Goal: Find contact information: Find contact information

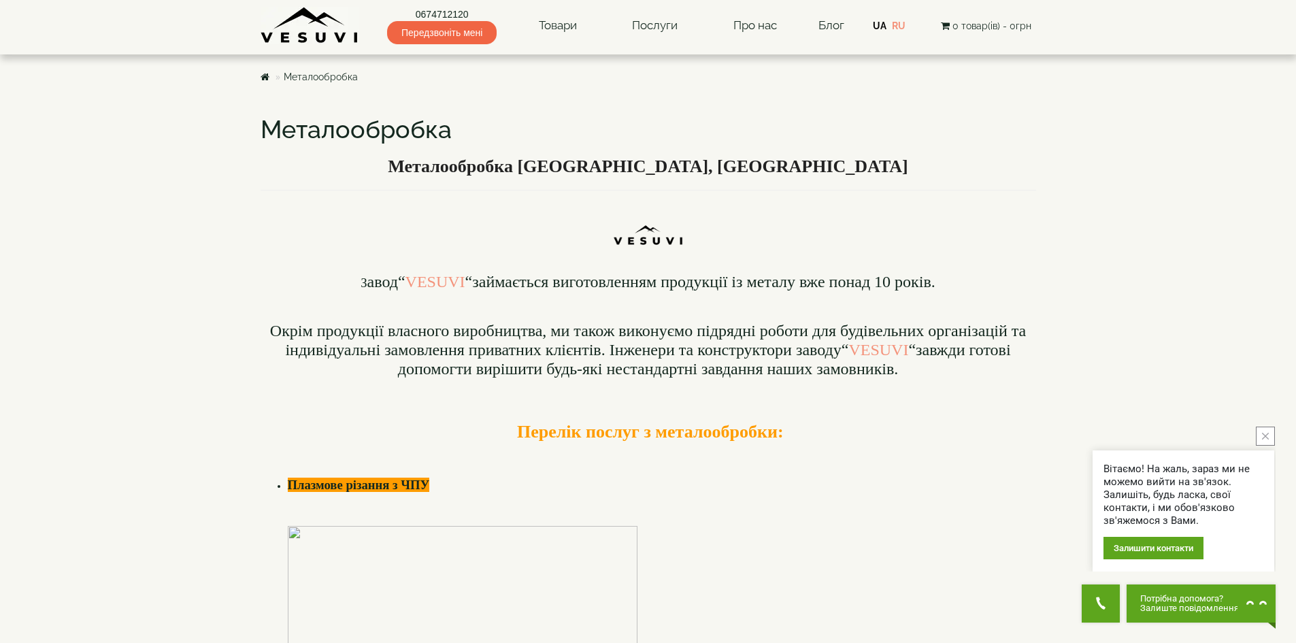
click at [1264, 437] on icon "close button" at bounding box center [1265, 436] width 7 height 7
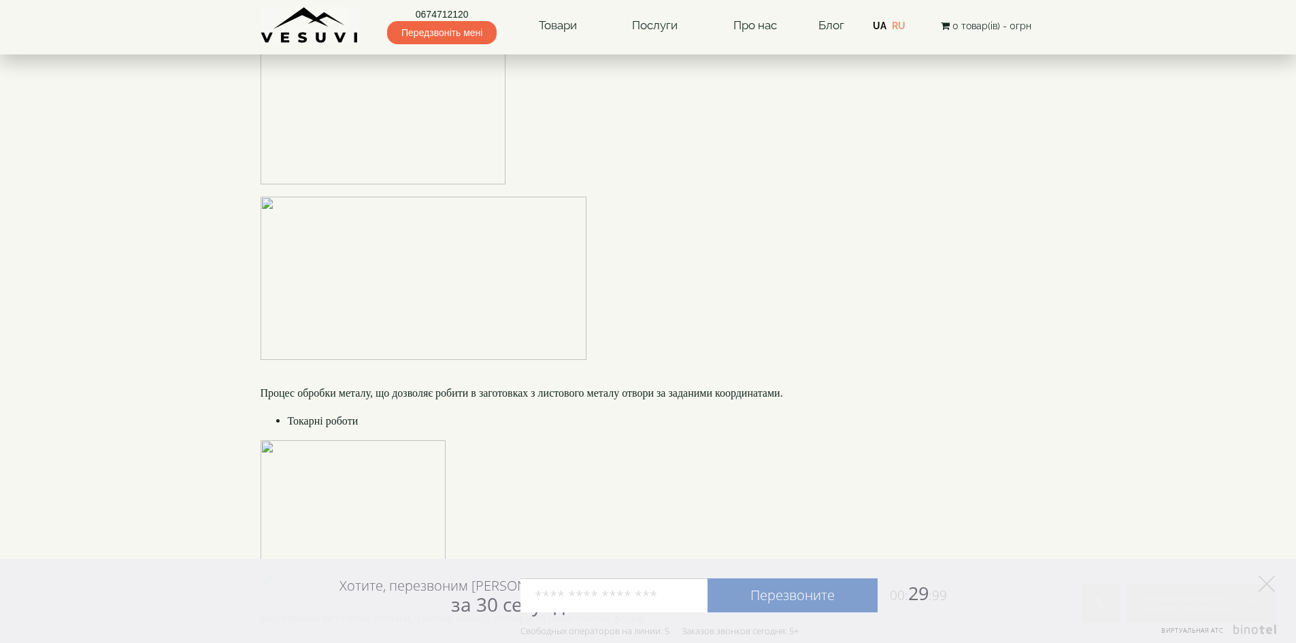
scroll to position [2992, 0]
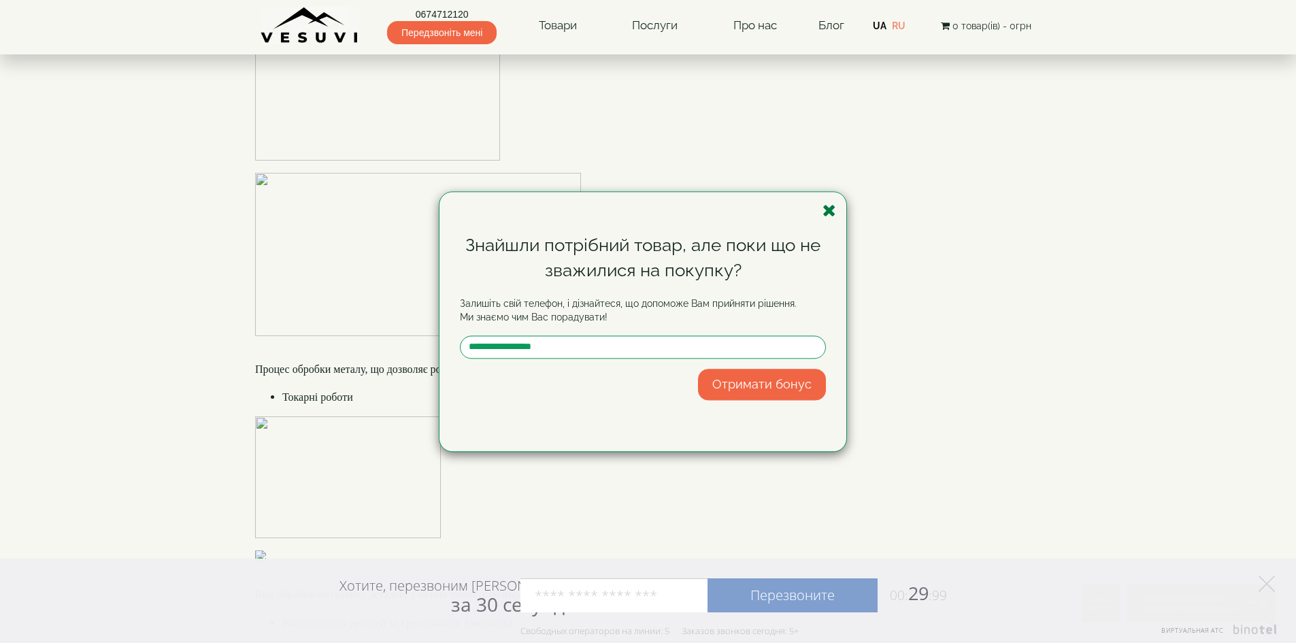
click at [829, 208] on icon "button" at bounding box center [829, 210] width 14 height 17
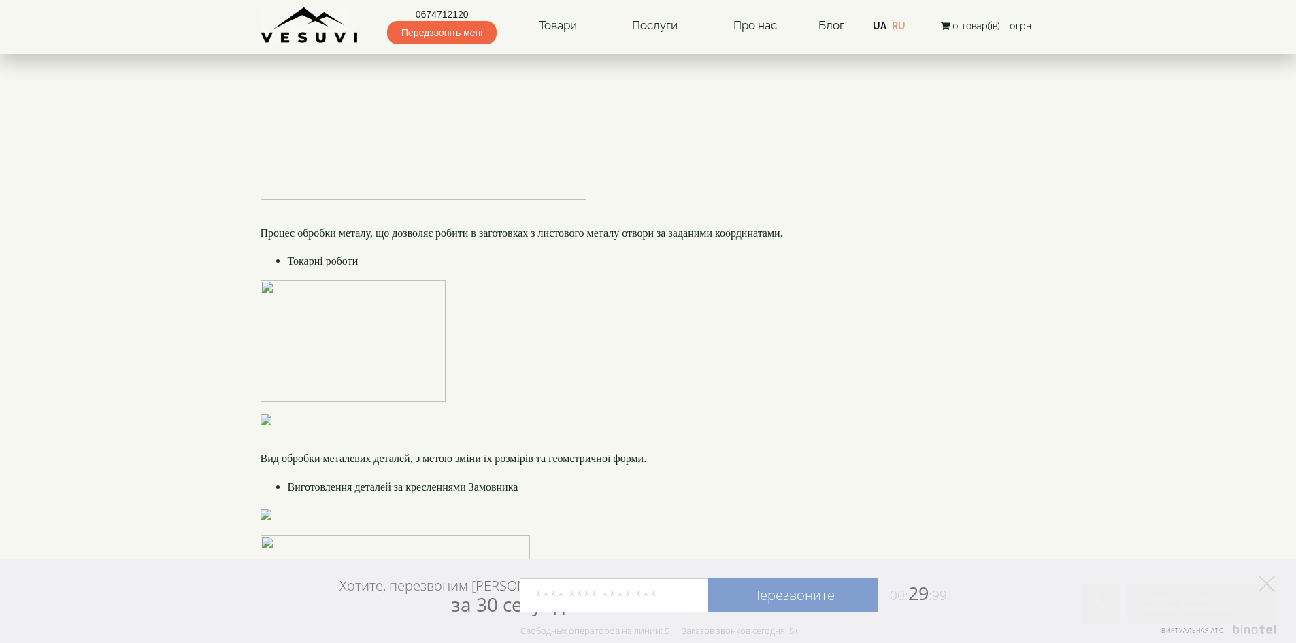
scroll to position [3196, 0]
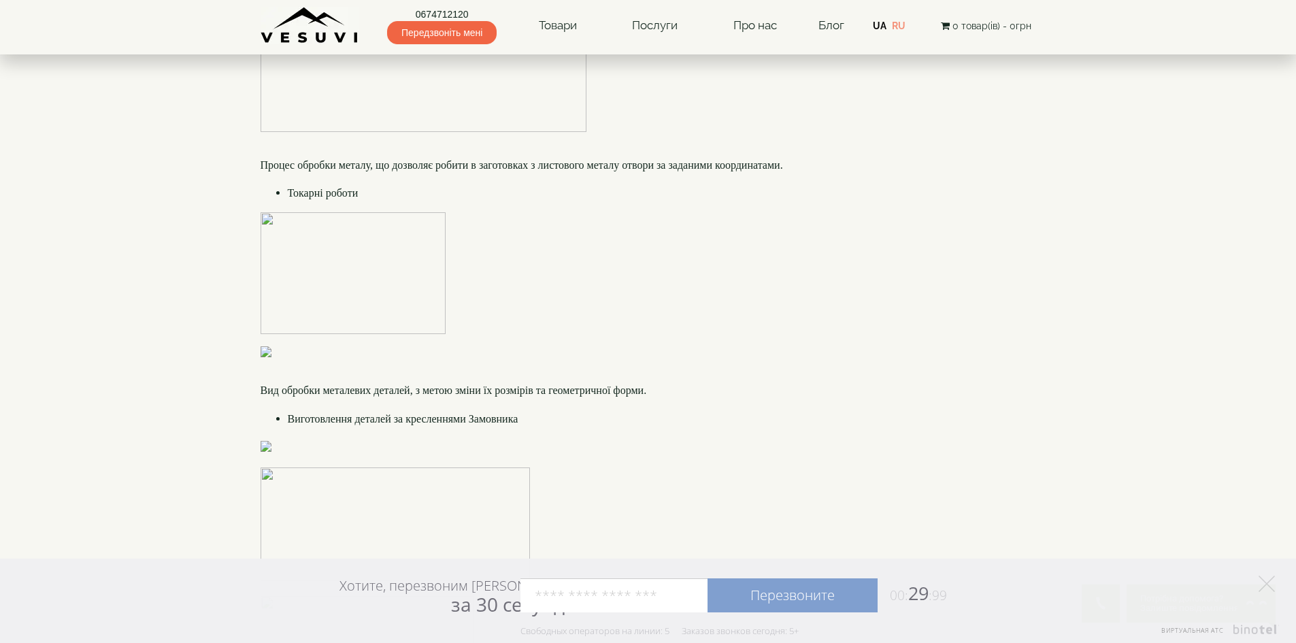
click at [711, 369] on p at bounding box center [647, 290] width 775 height 156
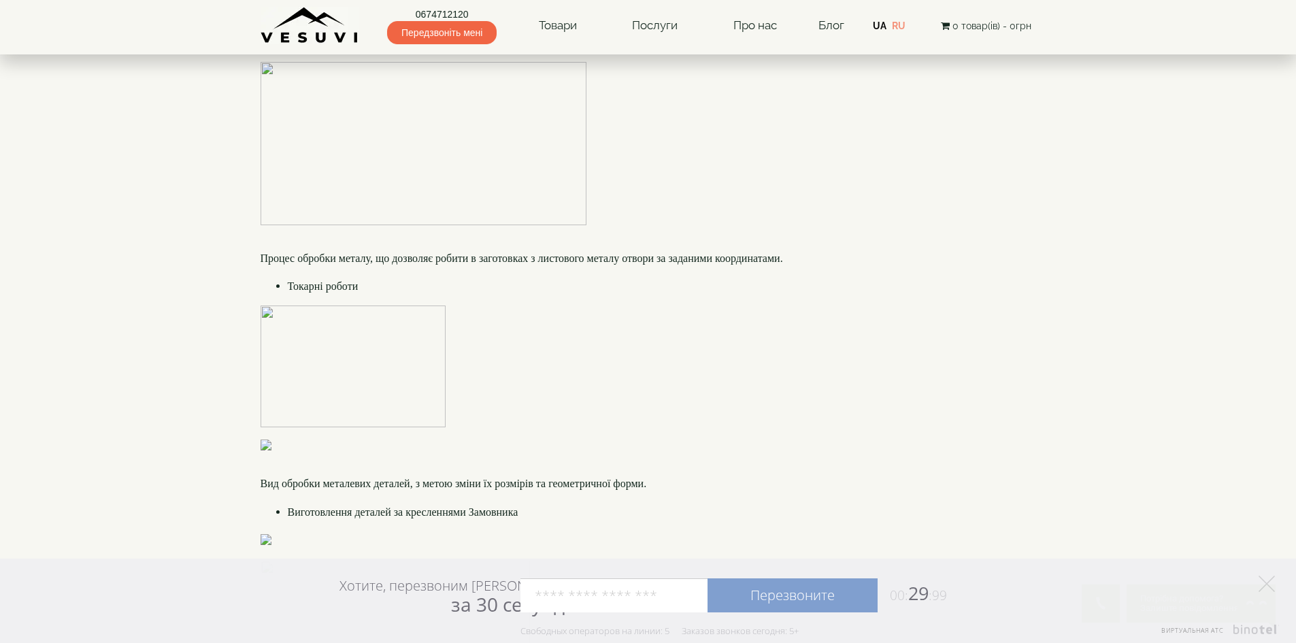
scroll to position [2992, 0]
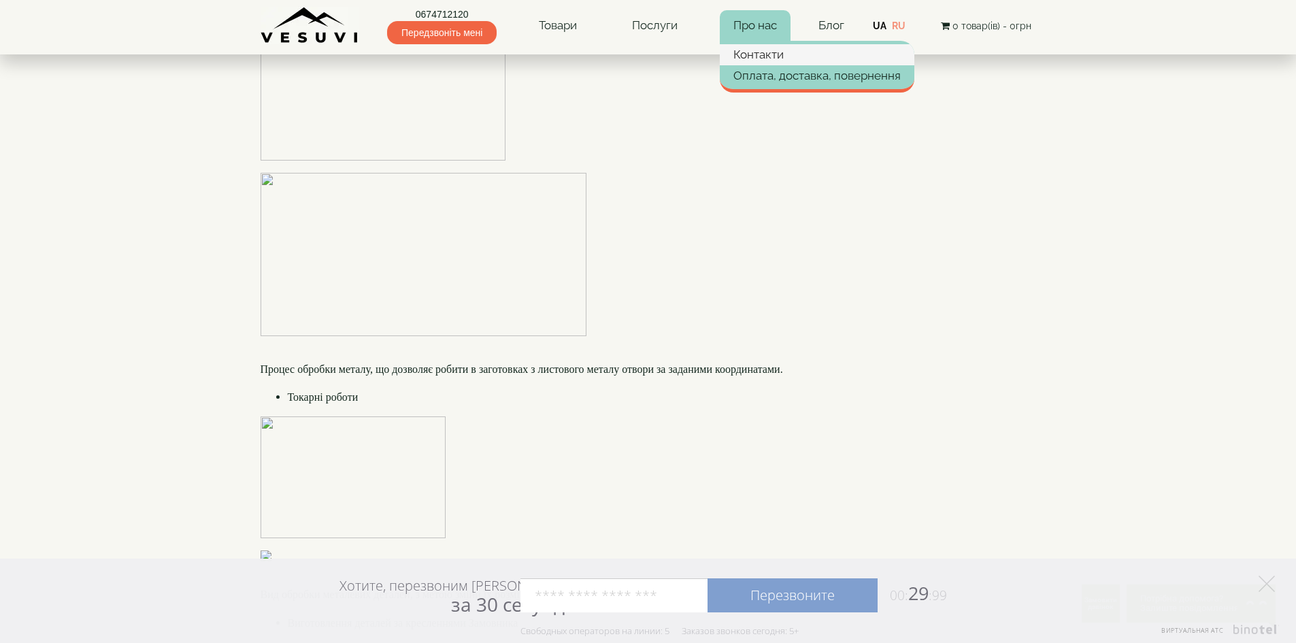
click at [759, 51] on link "Контакти" at bounding box center [817, 54] width 194 height 20
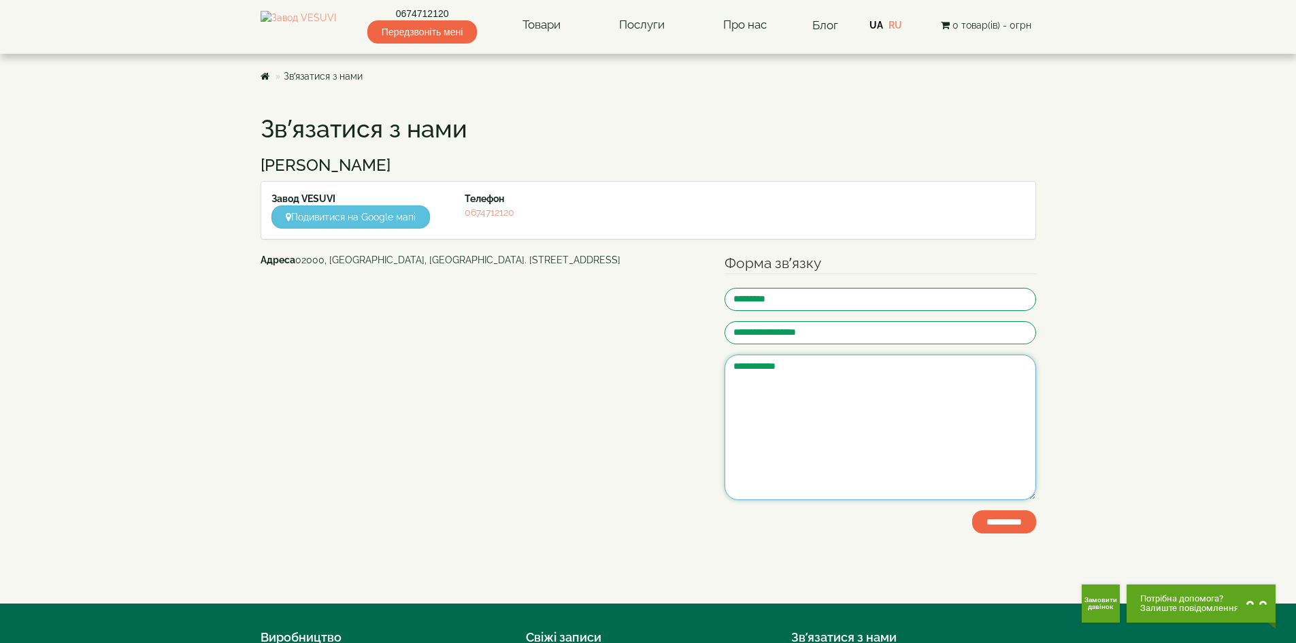
click at [793, 387] on textarea at bounding box center [879, 427] width 311 height 146
click at [796, 379] on textarea at bounding box center [879, 427] width 311 height 146
click at [864, 400] on textarea at bounding box center [879, 427] width 311 height 146
